Goal: Answer question/provide support

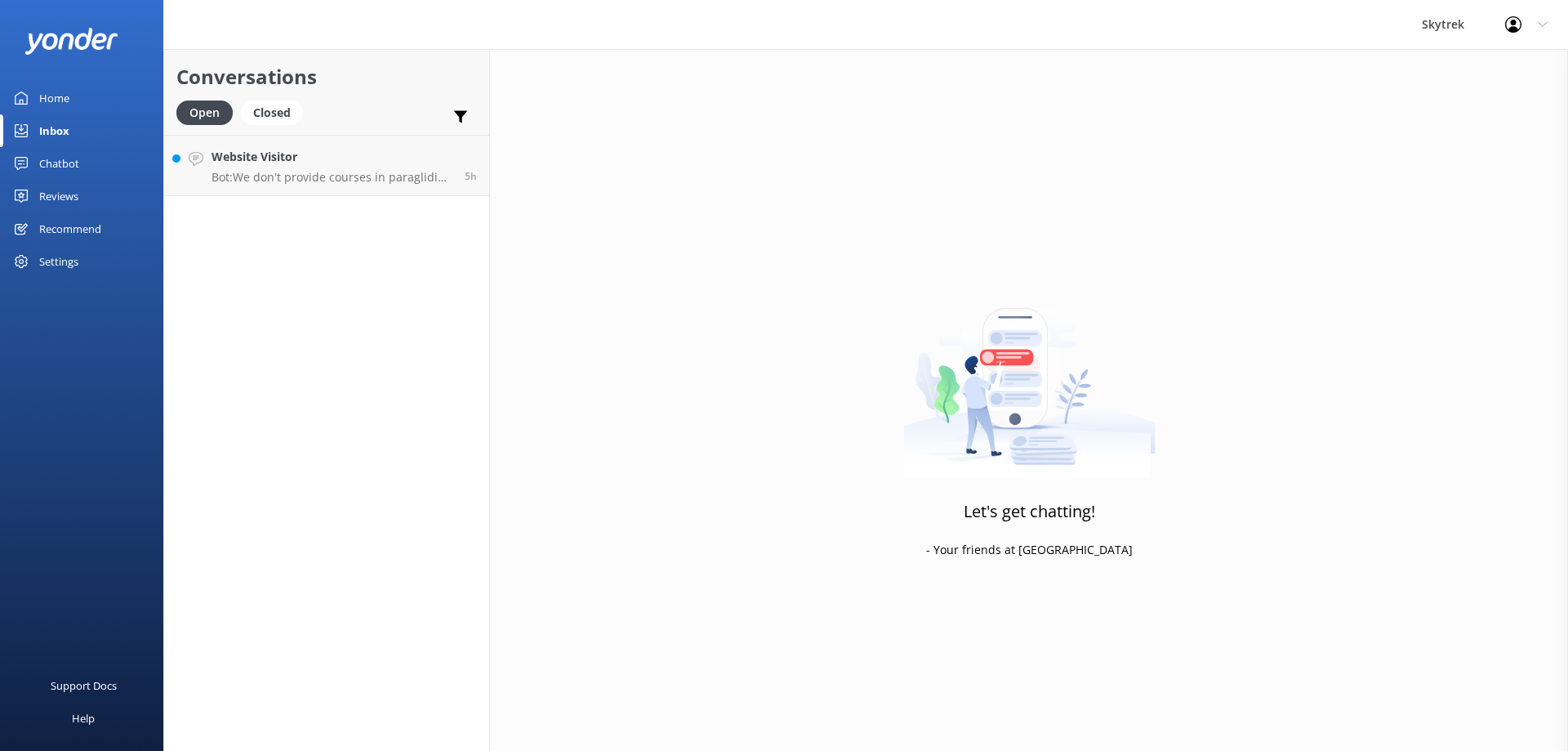
click at [366, 188] on link "Website Visitor Bot: We don't provide courses in paragliding or hang gliding. H…" at bounding box center [326, 165] width 325 height 61
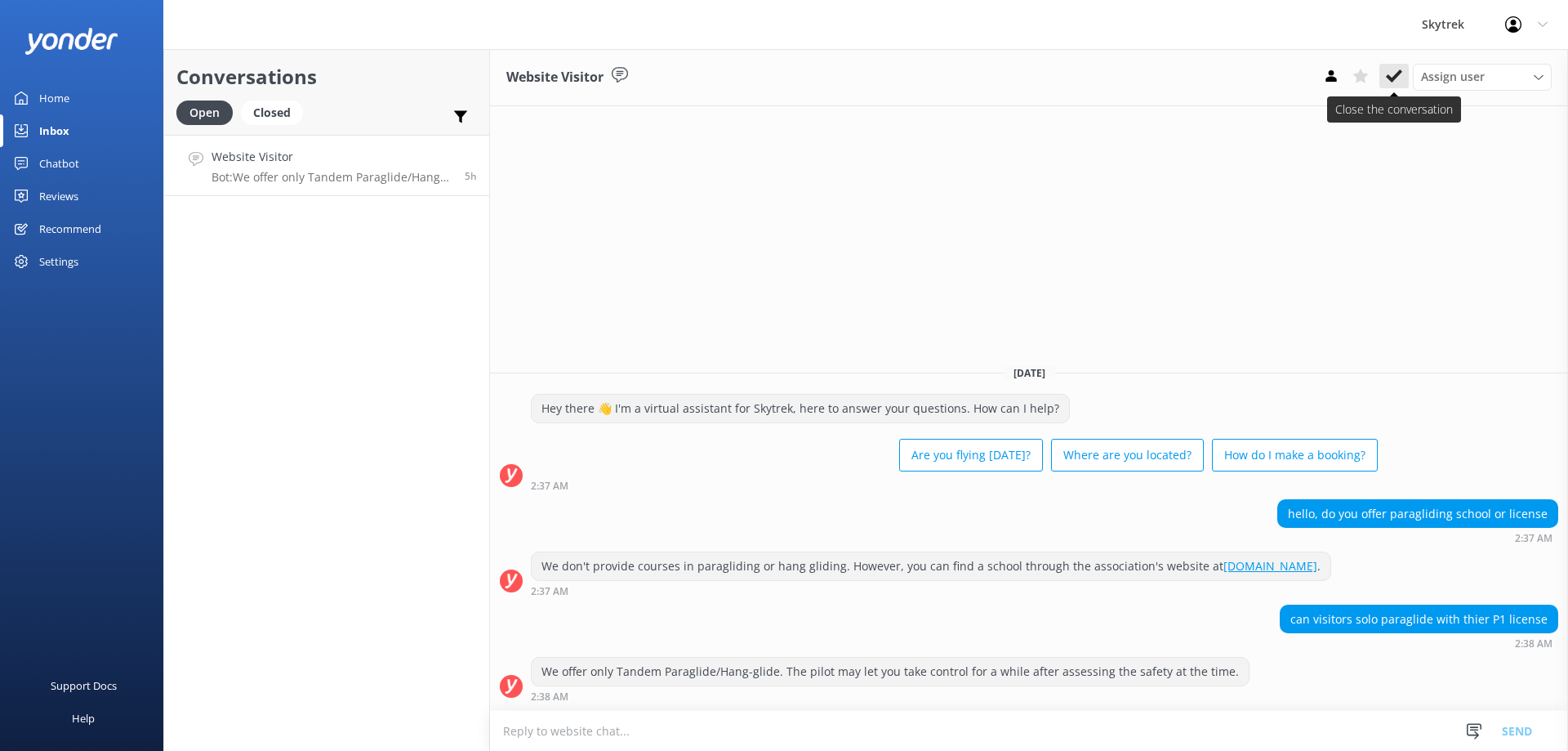
click at [1384, 73] on button at bounding box center [1393, 76] width 29 height 25
